Goal: Transaction & Acquisition: Book appointment/travel/reservation

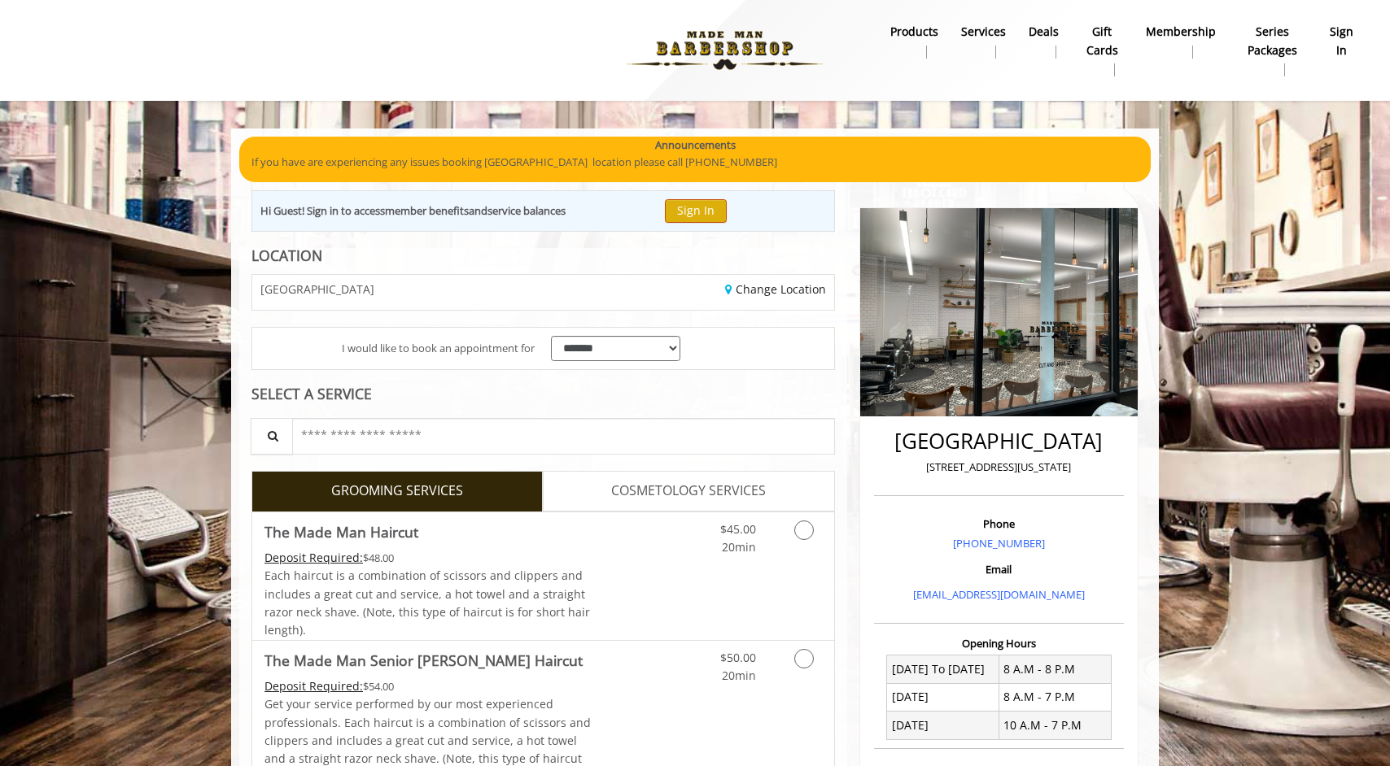
click at [727, 202] on button "Sign In" at bounding box center [696, 211] width 62 height 24
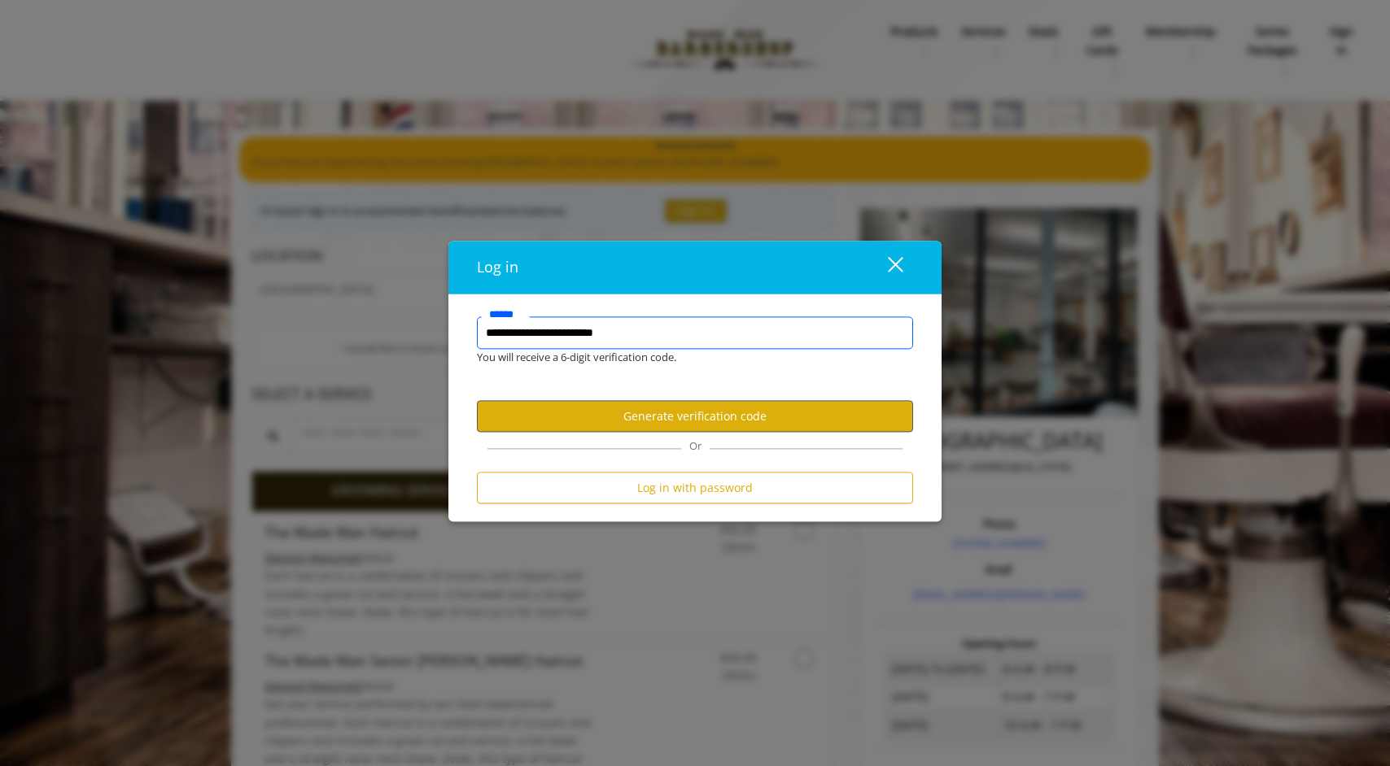
type input "**********"
click at [679, 422] on button "Generate verification code" at bounding box center [695, 417] width 436 height 32
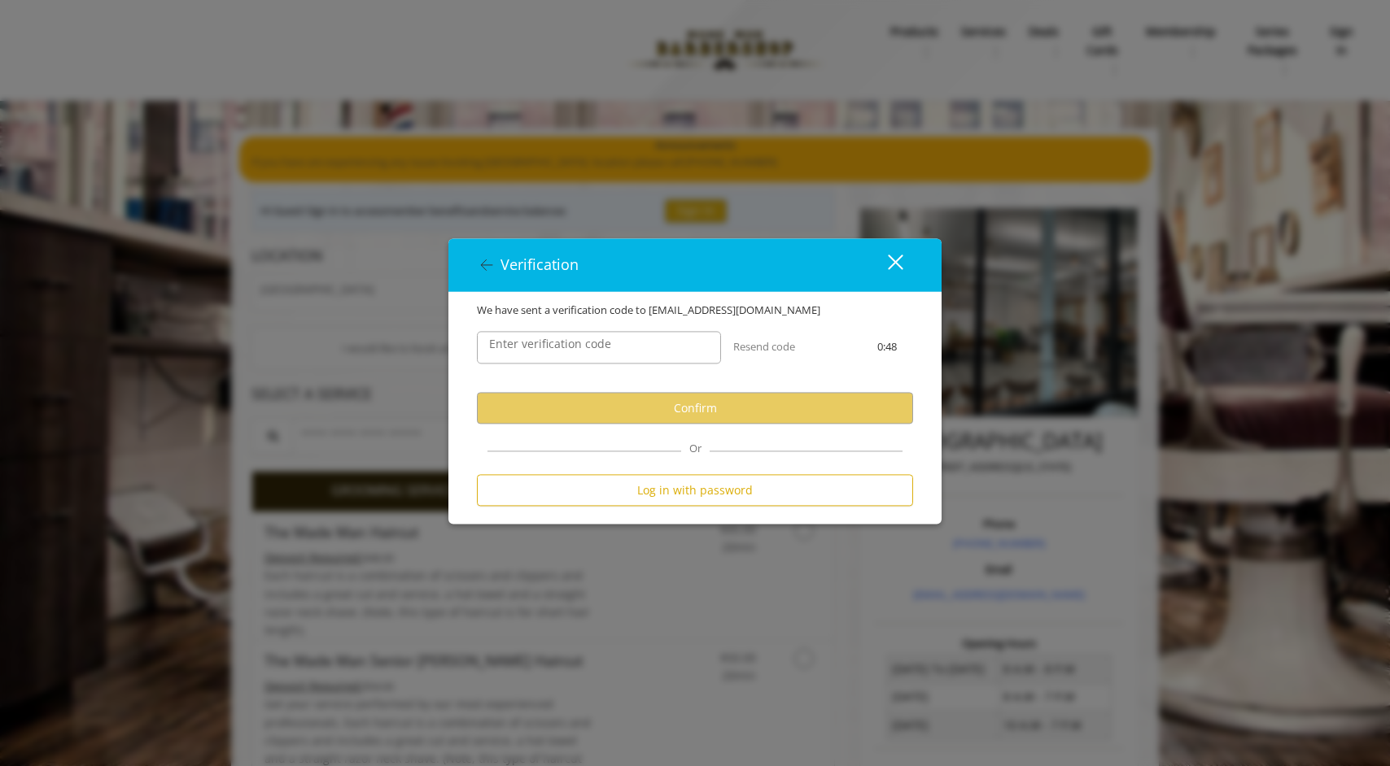
click at [583, 345] on label "Enter verification code" at bounding box center [550, 345] width 138 height 18
click at [583, 345] on input "Enter verification code" at bounding box center [599, 348] width 244 height 33
click at [583, 345] on div "Enter verification code" at bounding box center [599, 348] width 244 height 33
click at [583, 345] on label "Enter verification code" at bounding box center [550, 345] width 138 height 18
click at [583, 345] on input "Enter verification code" at bounding box center [599, 348] width 244 height 33
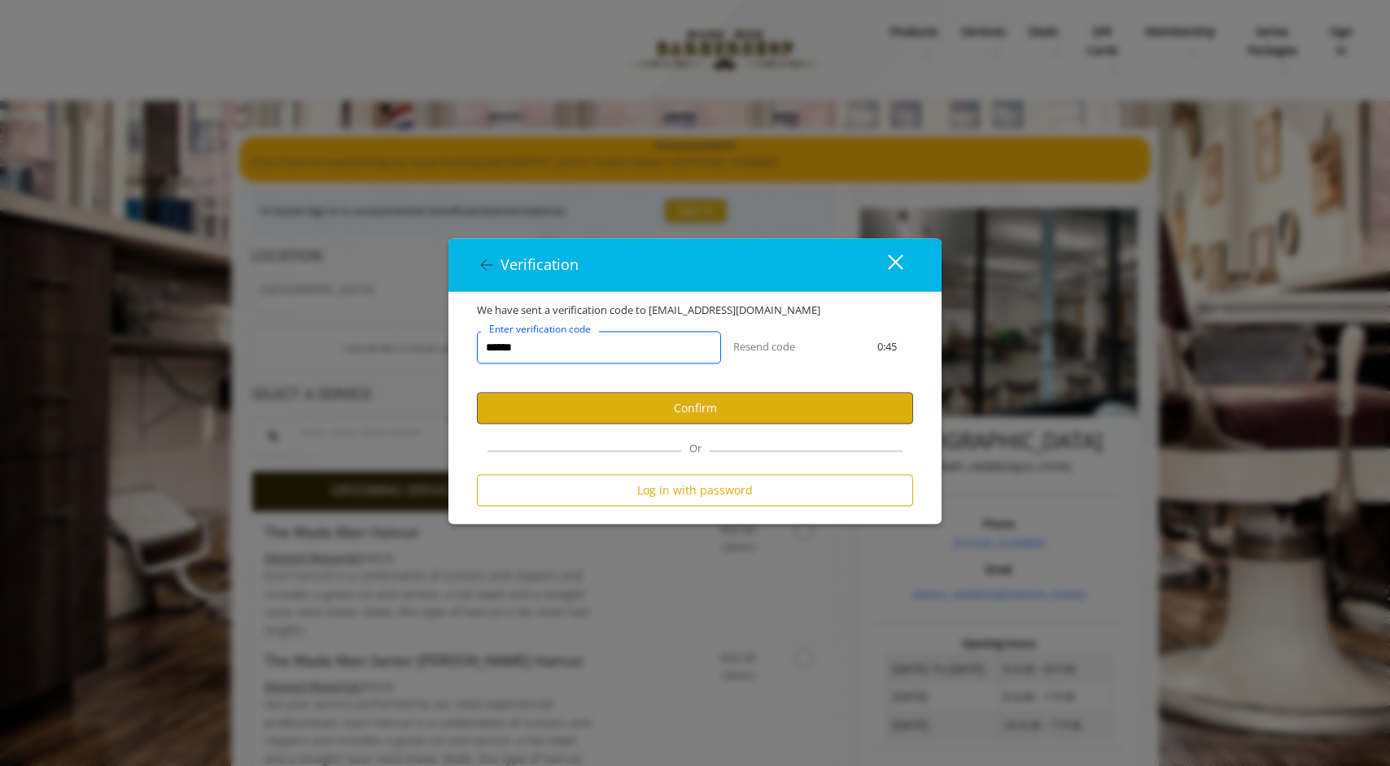
type input "******"
click at [635, 407] on button "Confirm" at bounding box center [695, 409] width 436 height 32
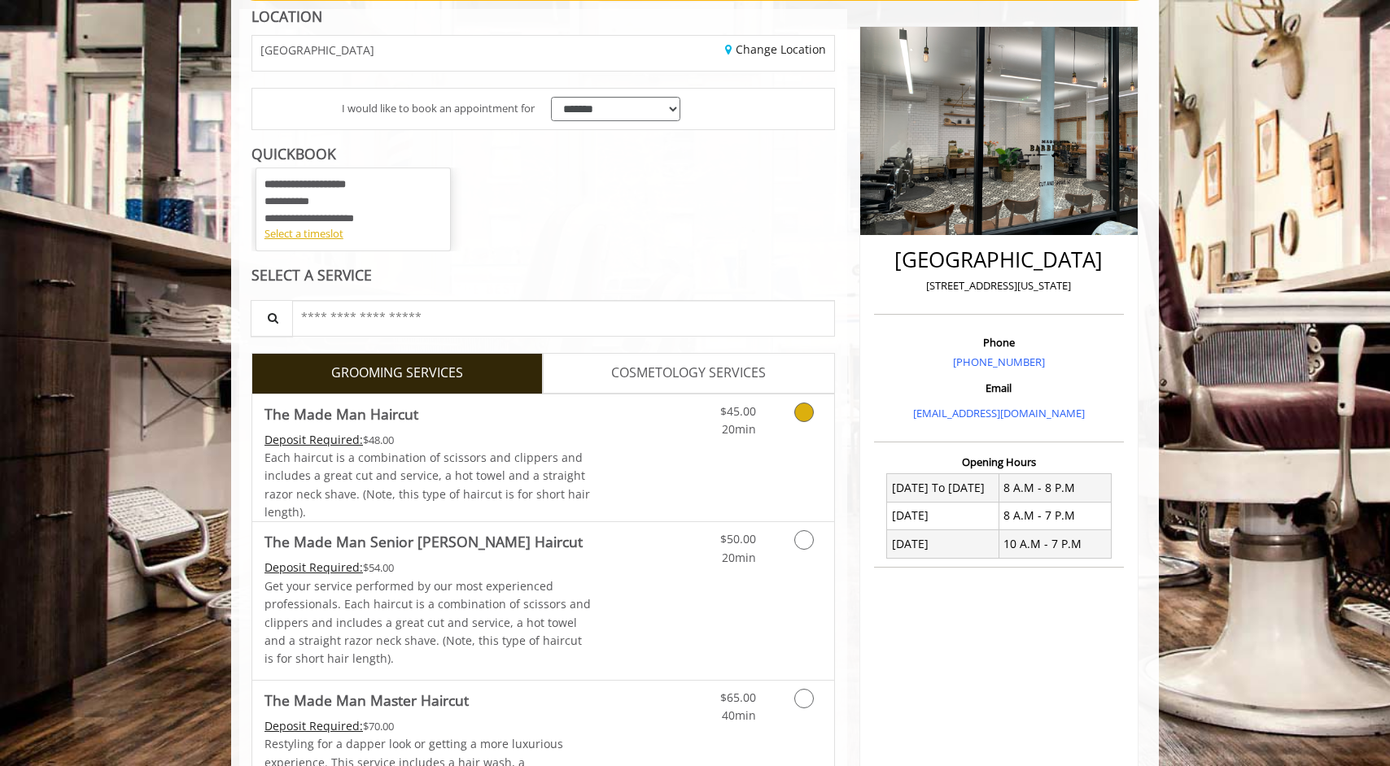
scroll to position [182, 0]
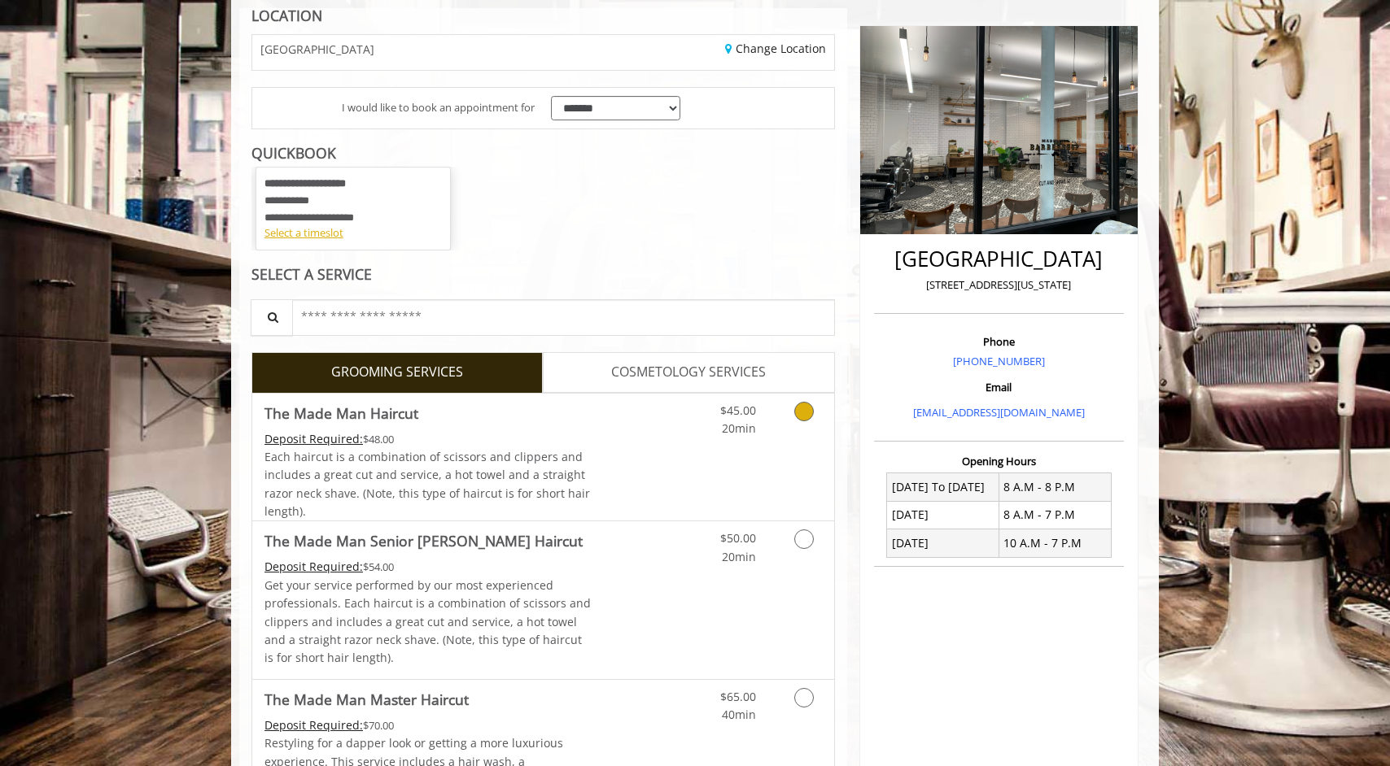
click at [797, 406] on icon "Grooming services" at bounding box center [804, 412] width 20 height 20
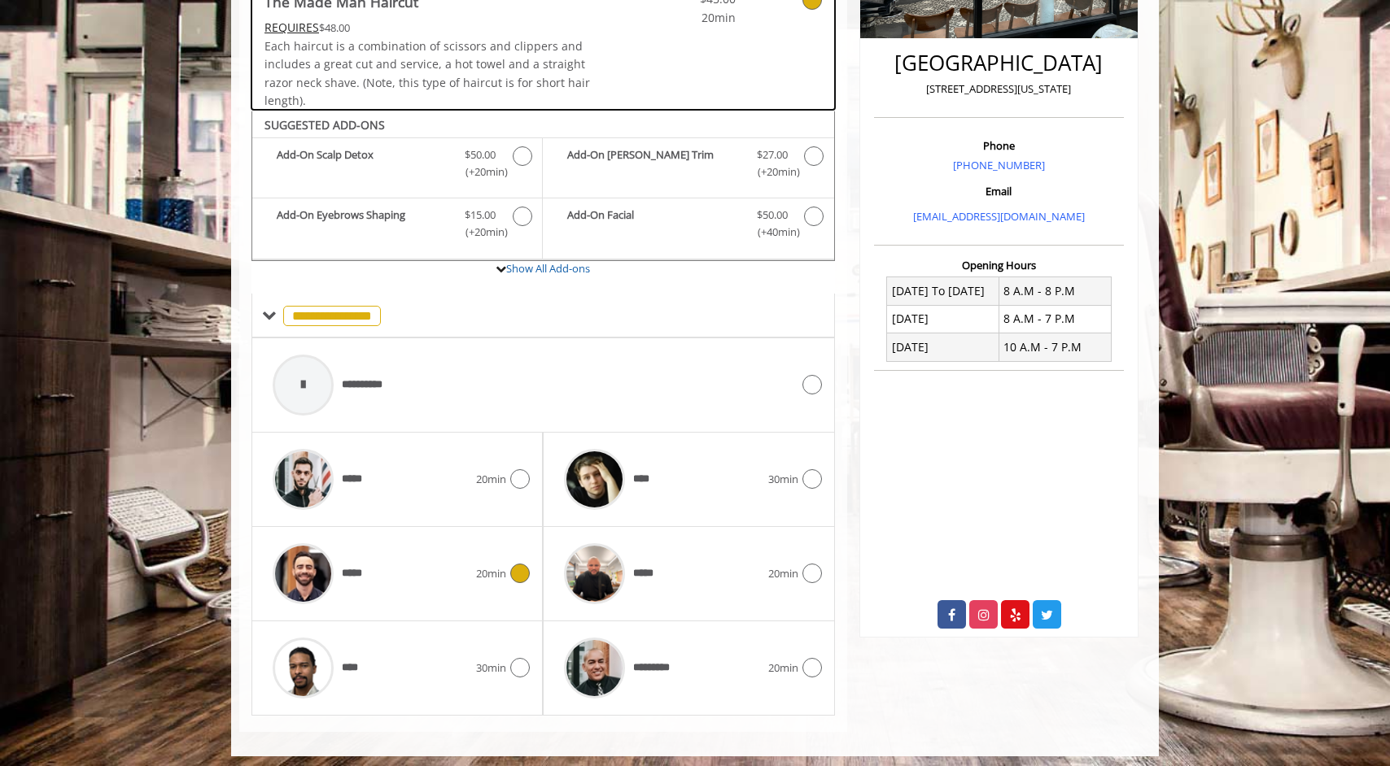
scroll to position [378, 0]
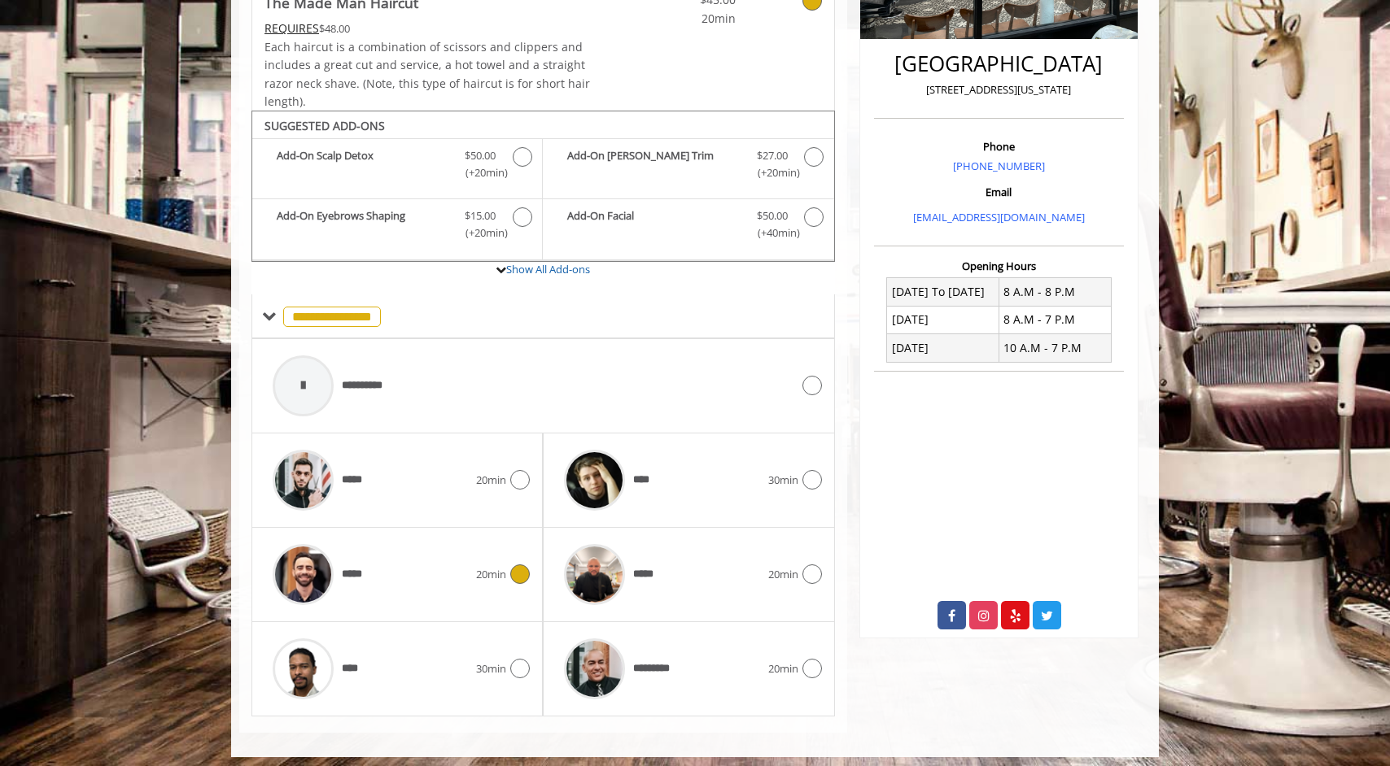
click at [504, 572] on span "20min" at bounding box center [491, 574] width 30 height 17
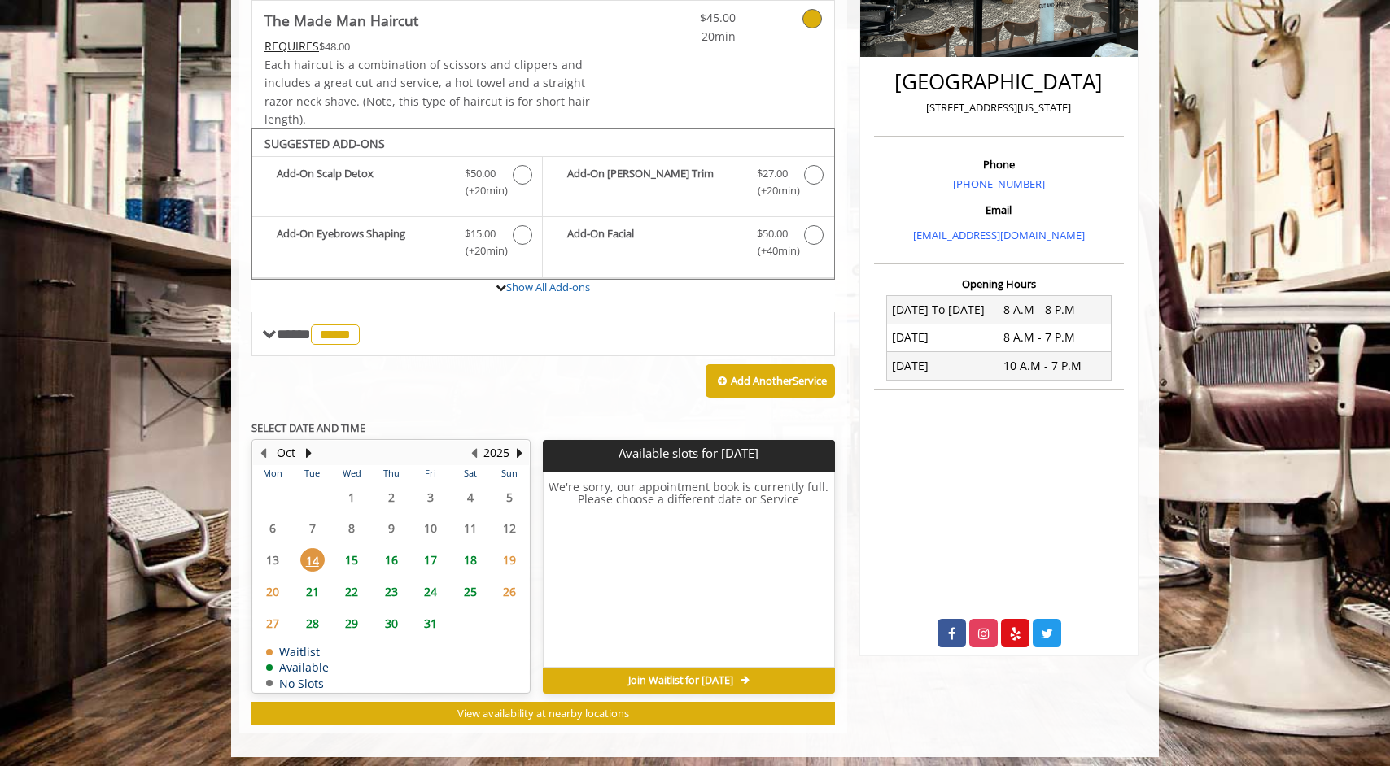
scroll to position [359, 0]
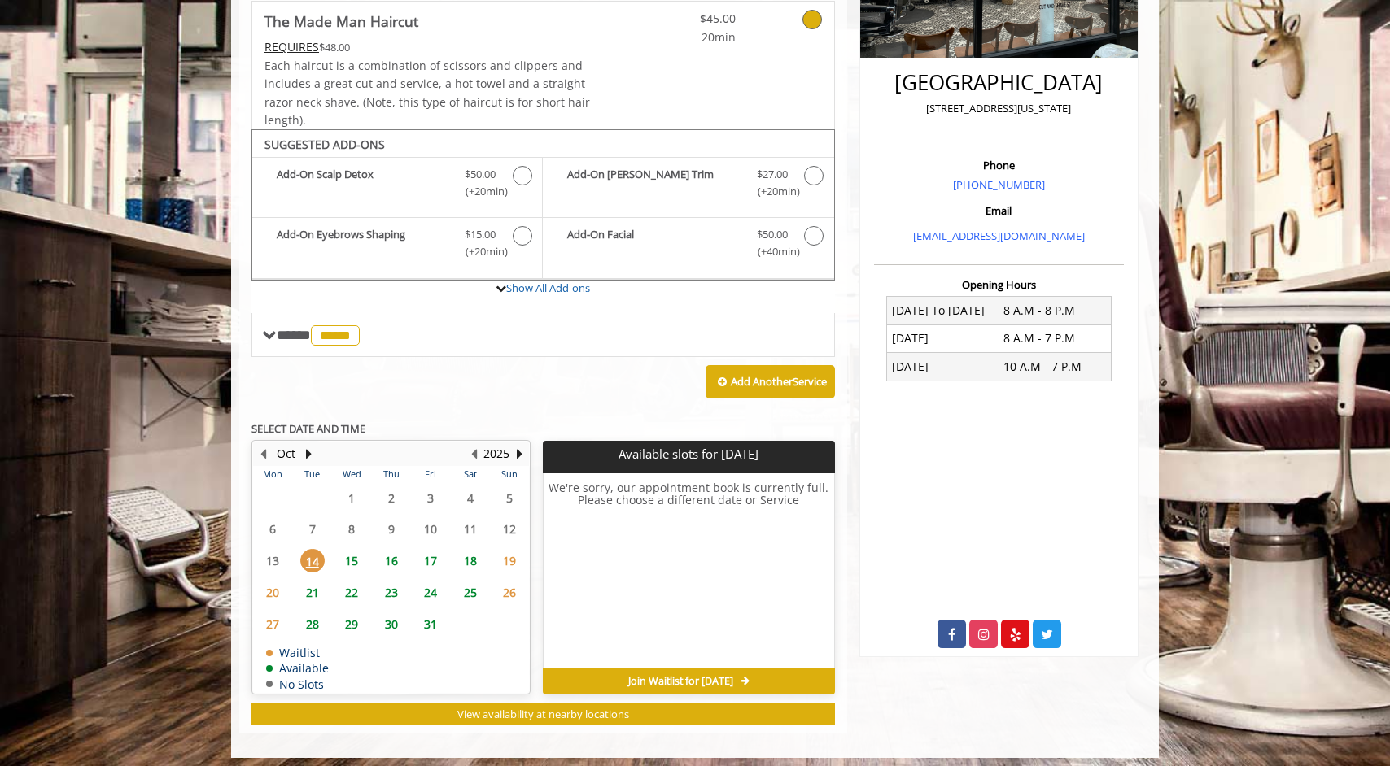
click at [347, 552] on span "15" at bounding box center [351, 561] width 24 height 24
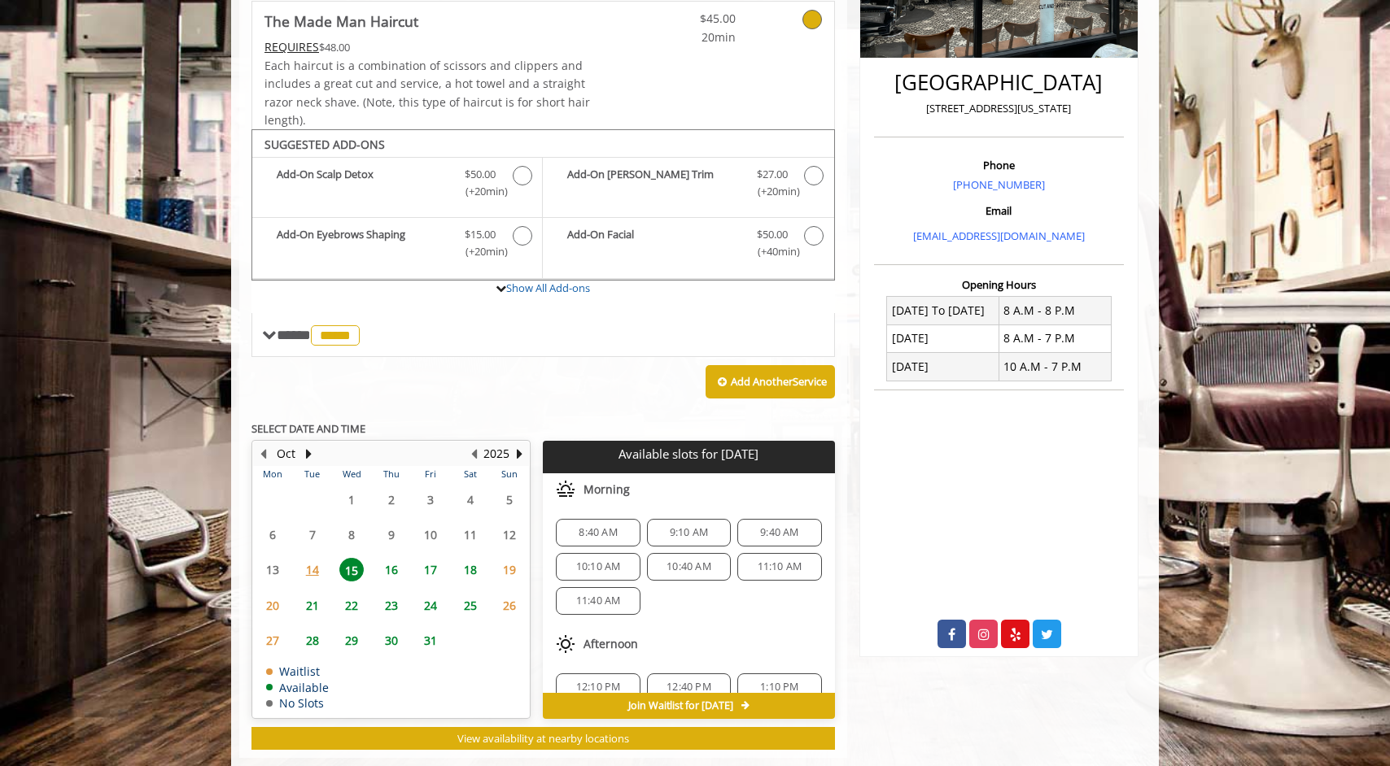
scroll to position [383, 0]
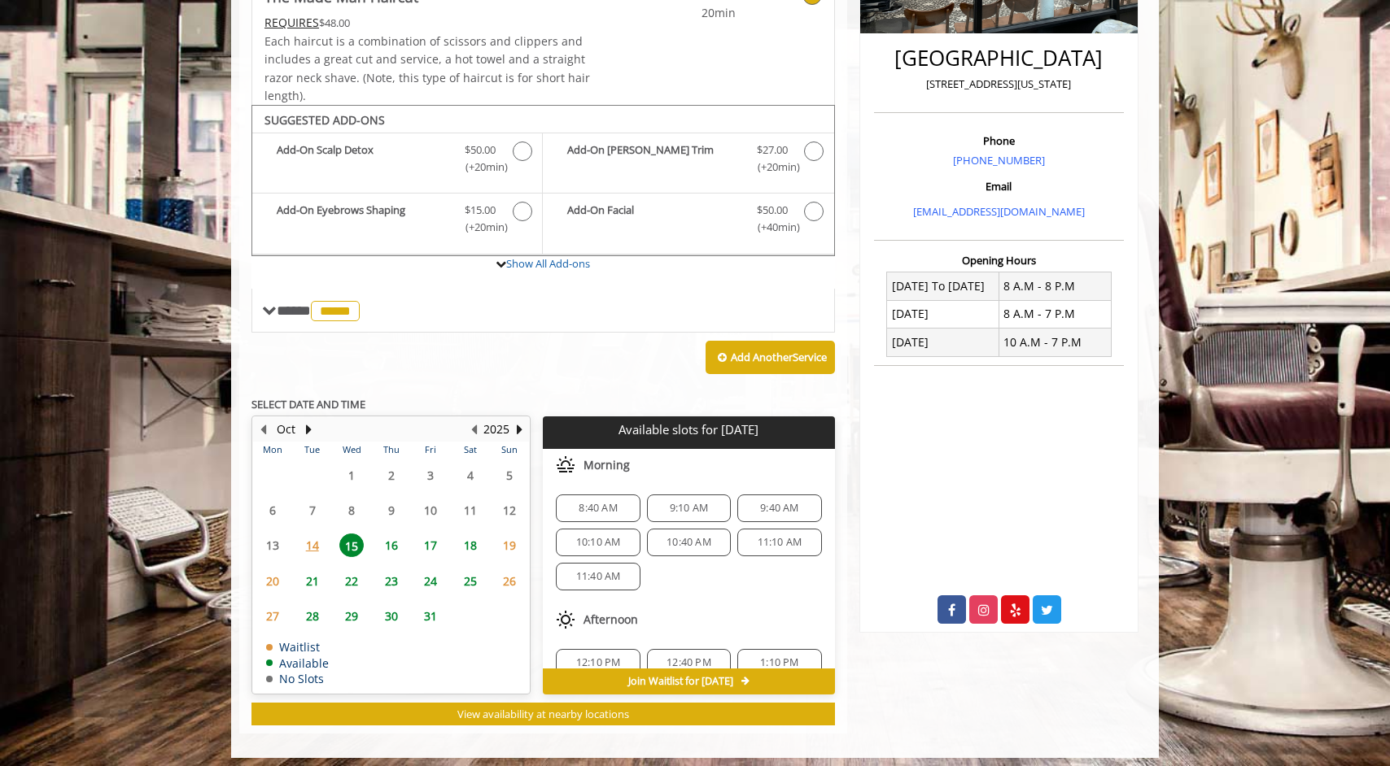
click at [709, 502] on span "9:10 AM" at bounding box center [688, 508] width 69 height 13
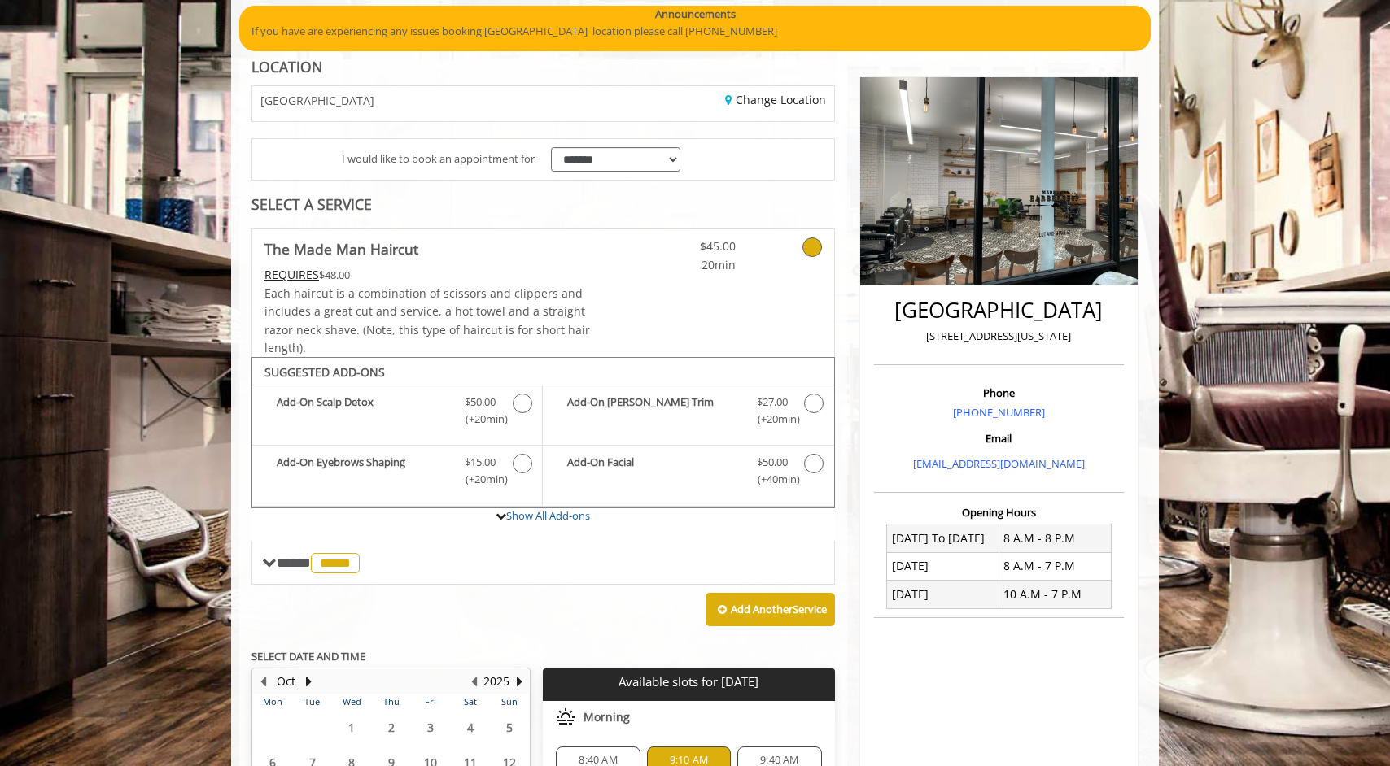
scroll to position [624, 0]
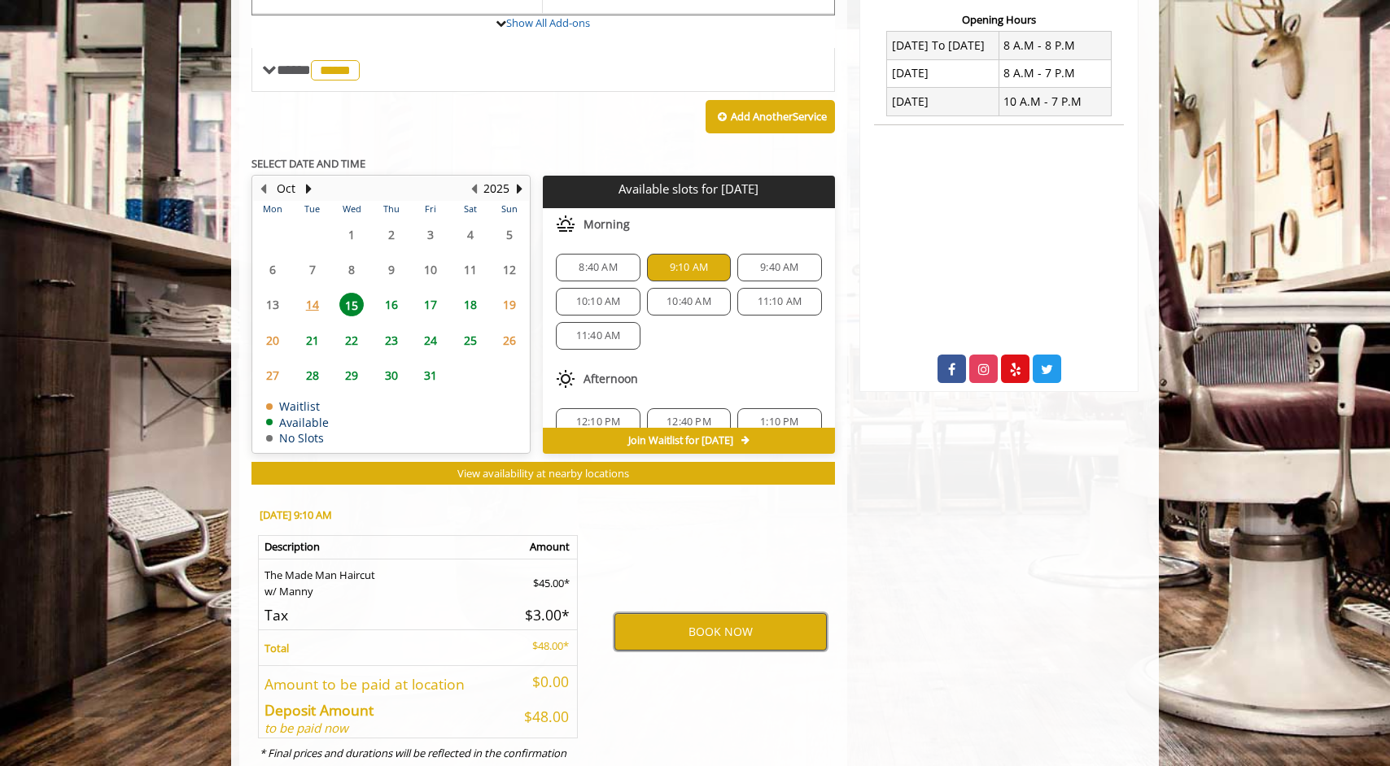
click at [688, 631] on button "BOOK NOW" at bounding box center [720, 631] width 212 height 37
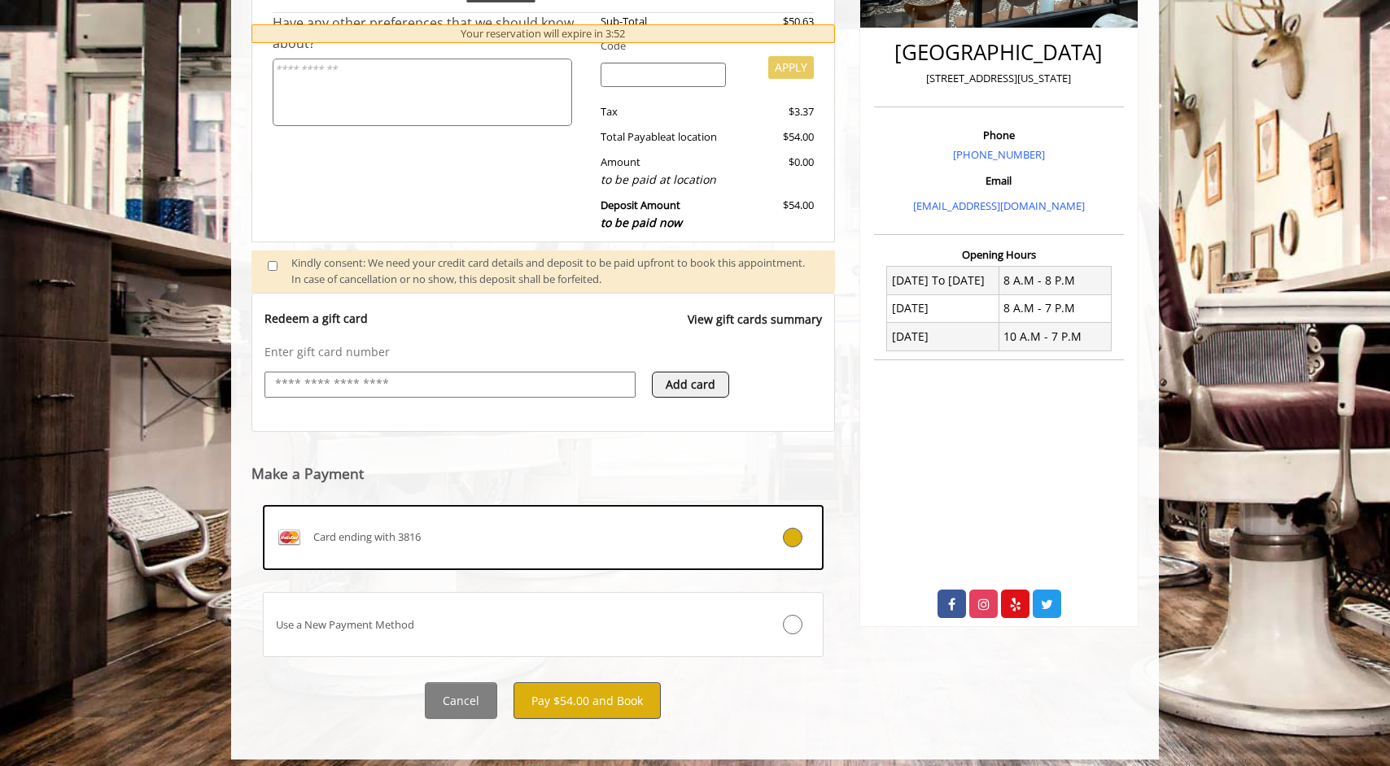
scroll to position [388, 0]
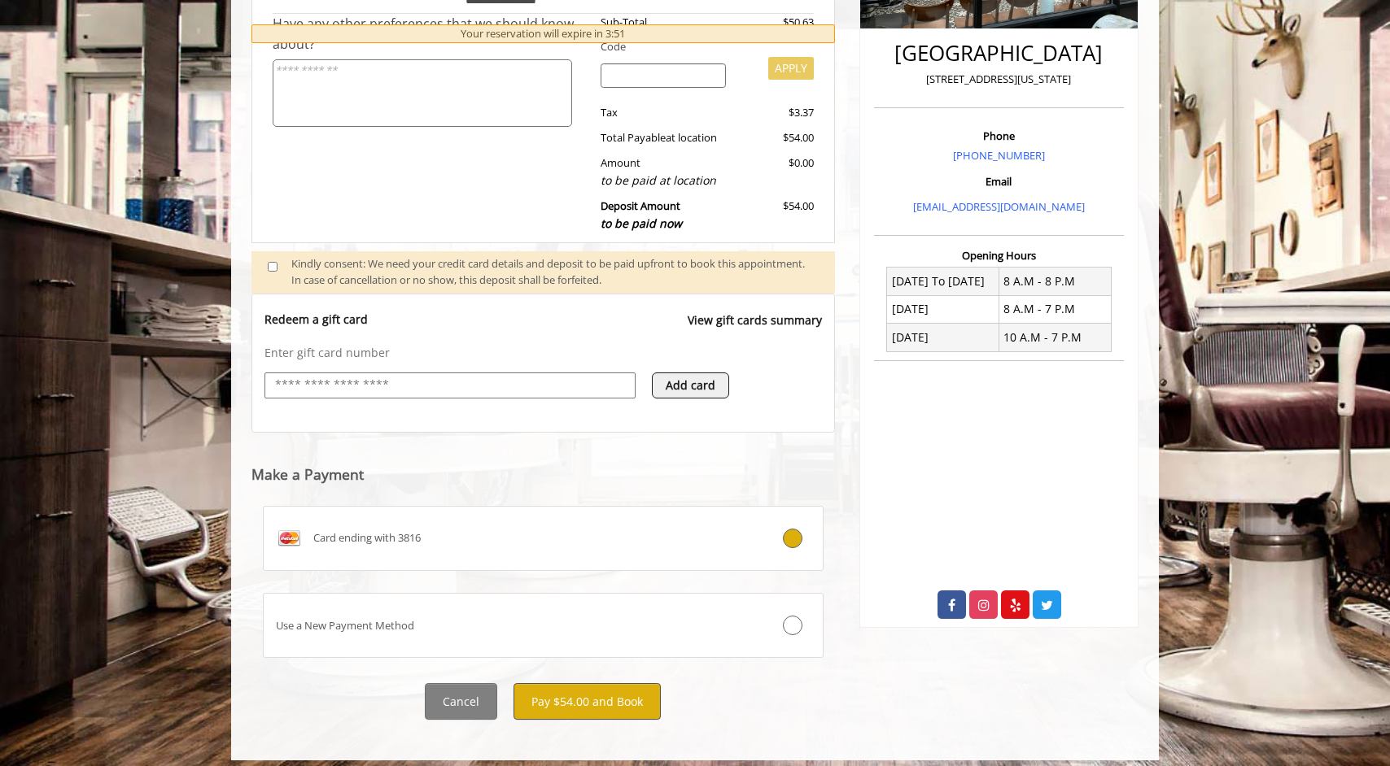
click at [583, 695] on button "Pay $54.00 and Book" at bounding box center [586, 701] width 147 height 37
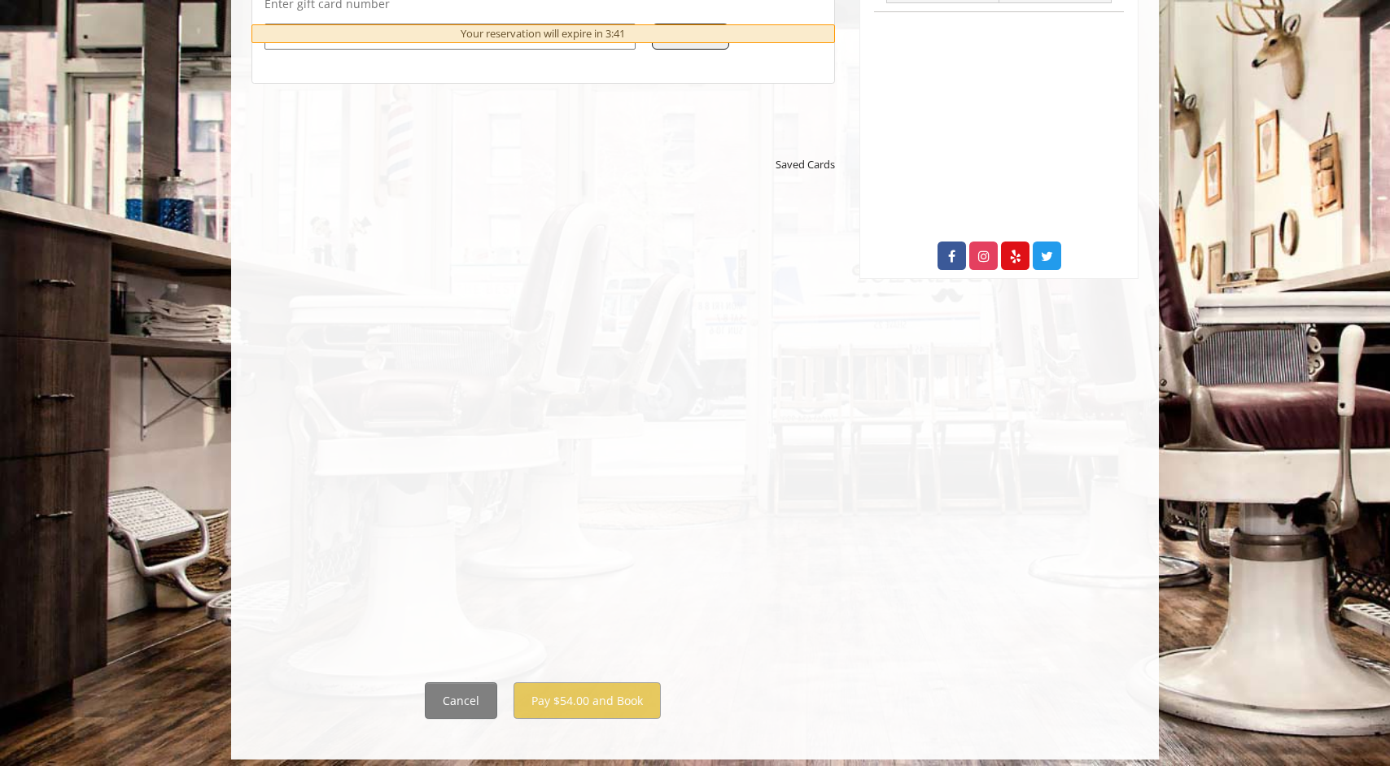
scroll to position [736, 0]
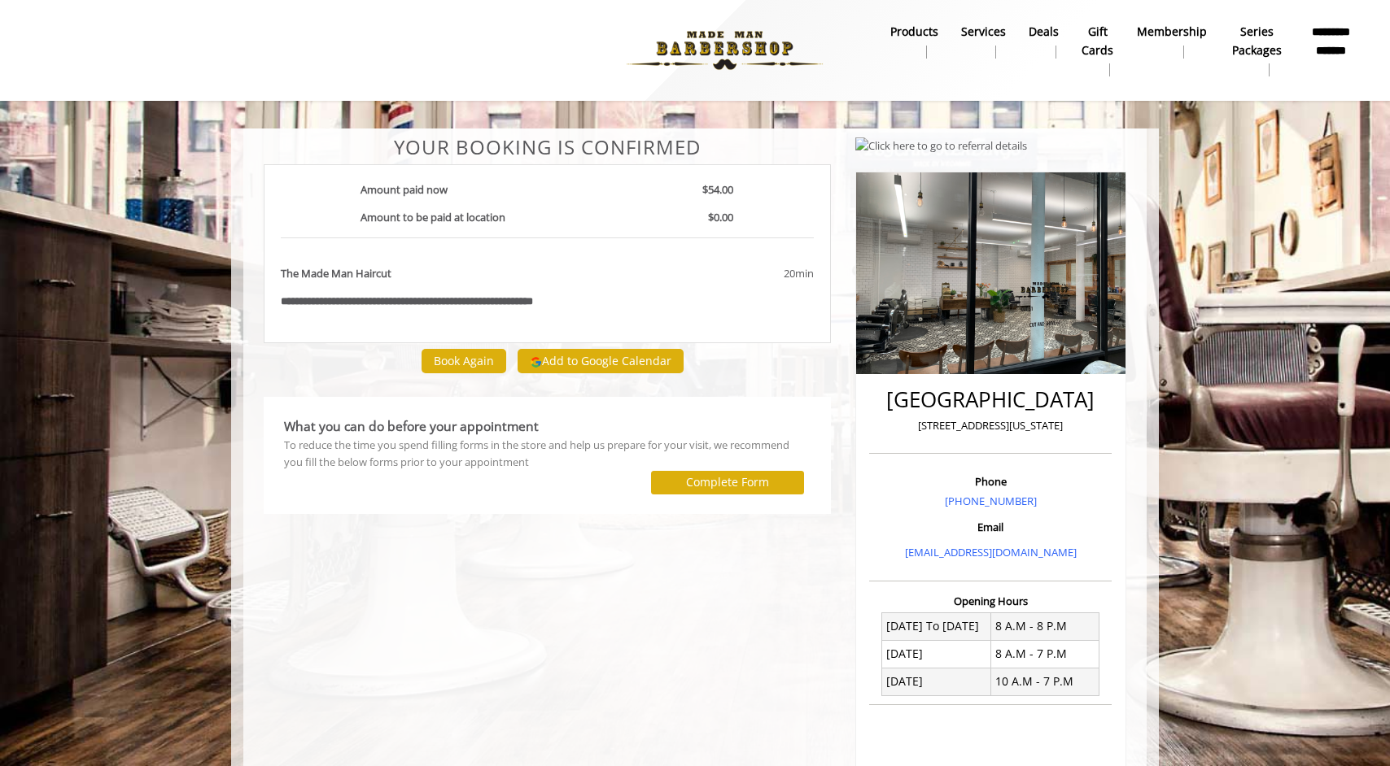
click at [743, 45] on img at bounding box center [725, 50] width 224 height 89
